Goal: Transaction & Acquisition: Purchase product/service

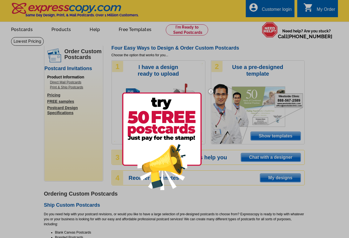
click at [174, 70] on div at bounding box center [174, 119] width 349 height 238
click at [213, 92] on img at bounding box center [211, 91] width 16 height 16
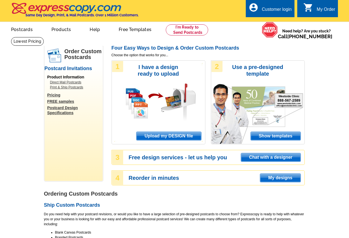
click at [174, 134] on span "Upload my DESIGN file" at bounding box center [168, 136] width 64 height 8
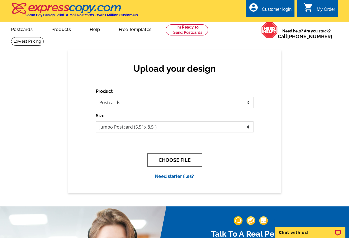
click at [176, 158] on button "CHOOSE FILE" at bounding box center [174, 159] width 55 height 13
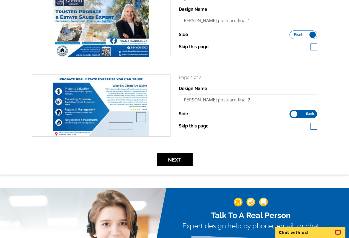
scroll to position [123, 0]
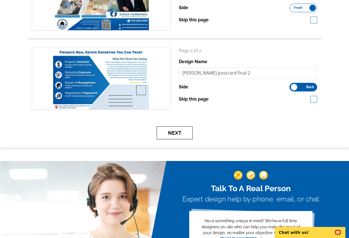
click at [172, 128] on button "Next" at bounding box center [175, 132] width 36 height 13
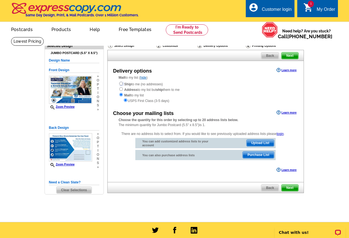
click at [122, 83] on input "radio" at bounding box center [121, 84] width 4 height 4
radio input "true"
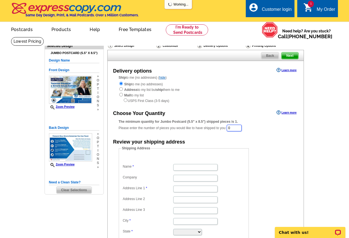
drag, startPoint x: 234, startPoint y: 129, endPoint x: 229, endPoint y: 129, distance: 4.7
click at [229, 129] on input "0" at bounding box center [234, 128] width 15 height 7
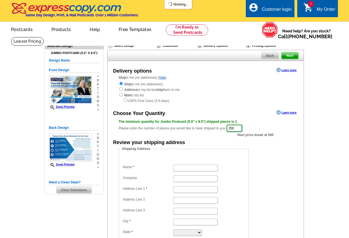
type input "250"
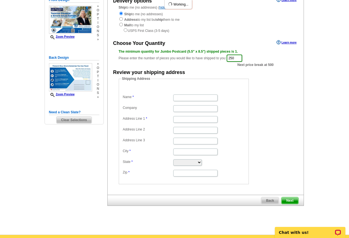
scroll to position [25, 0]
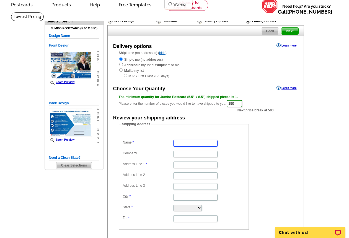
click at [195, 143] on input "Name" at bounding box center [195, 143] width 44 height 7
type input "Diana Fairbanks"
type input "Balistreri Real Estate"
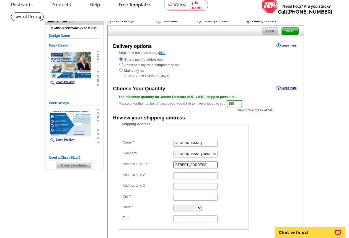
type input "4090 N Ocean Blvd"
type input "Fort Lauderdale"
select select "FL"
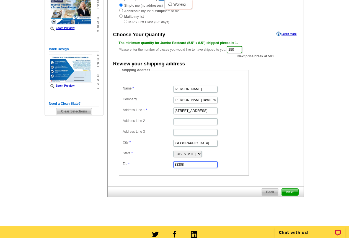
scroll to position [82, 0]
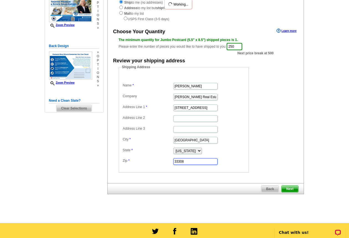
type input "33308"
click at [293, 189] on span "Next" at bounding box center [290, 188] width 17 height 7
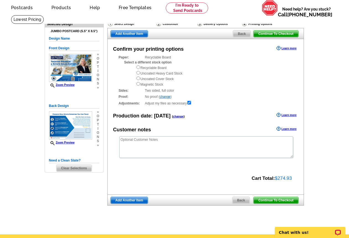
scroll to position [27, 0]
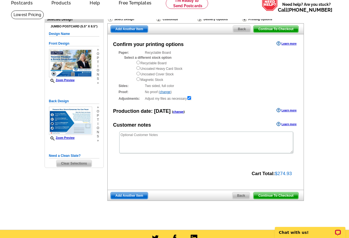
click at [278, 195] on span "Continue To Checkout" at bounding box center [276, 195] width 45 height 7
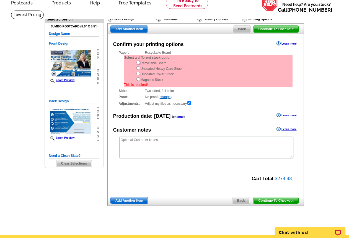
click at [139, 63] on input "radio" at bounding box center [138, 63] width 4 height 4
radio input "true"
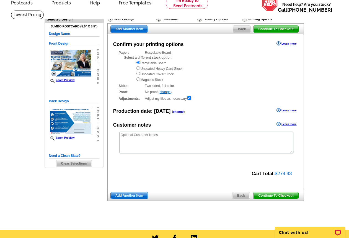
click at [281, 194] on span "Continue To Checkout" at bounding box center [276, 195] width 45 height 7
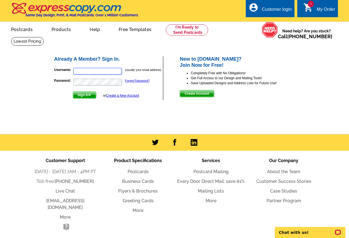
type input "[PERSON_NAME][EMAIL_ADDRESS][DOMAIN_NAME]"
click at [81, 95] on span "Sign In" at bounding box center [84, 95] width 23 height 7
